Goal: Transaction & Acquisition: Purchase product/service

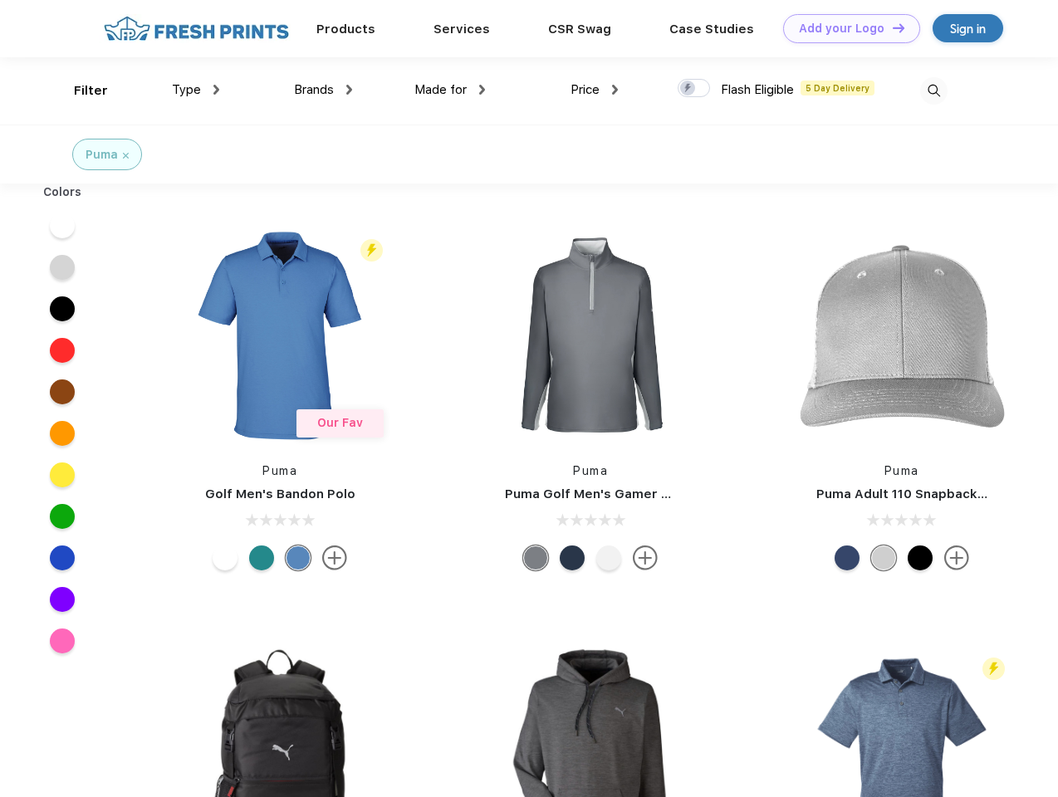
click at [845, 28] on link "Add your Logo Design Tool" at bounding box center [851, 28] width 137 height 29
click at [0, 0] on div "Design Tool" at bounding box center [0, 0] width 0 height 0
click at [891, 27] on link "Add your Logo Design Tool" at bounding box center [851, 28] width 137 height 29
click at [80, 91] on div "Filter" at bounding box center [91, 90] width 34 height 19
click at [196, 90] on span "Type" at bounding box center [186, 89] width 29 height 15
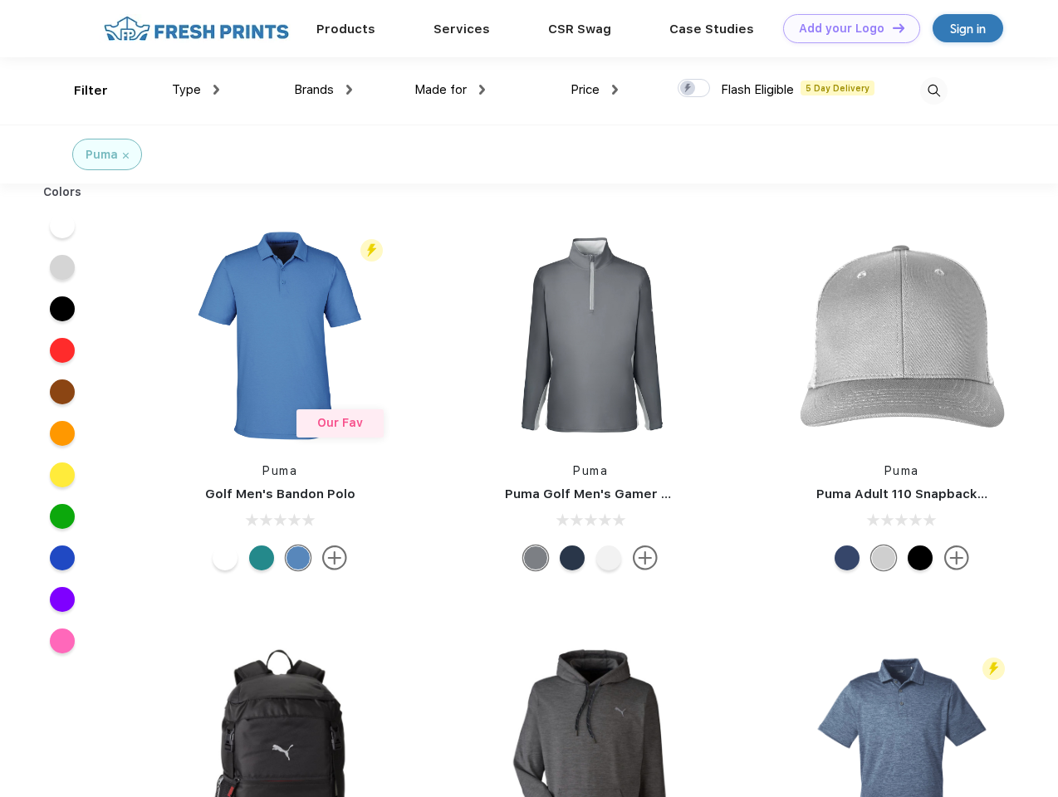
click at [323, 90] on span "Brands" at bounding box center [314, 89] width 40 height 15
click at [450, 90] on span "Made for" at bounding box center [440, 89] width 52 height 15
click at [595, 90] on span "Price" at bounding box center [584, 89] width 29 height 15
click at [694, 89] on div at bounding box center [694, 88] width 32 height 18
click at [688, 89] on input "checkbox" at bounding box center [683, 83] width 11 height 11
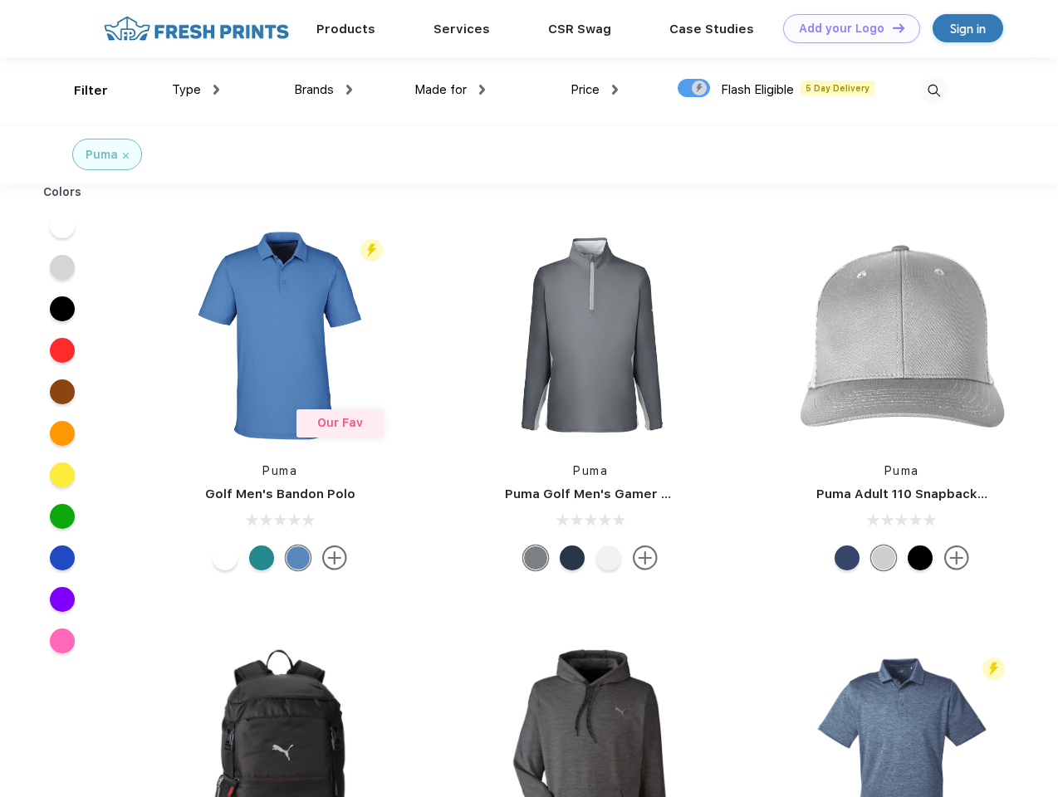
click at [933, 91] on img at bounding box center [933, 90] width 27 height 27
